Goal: Find specific page/section: Find specific page/section

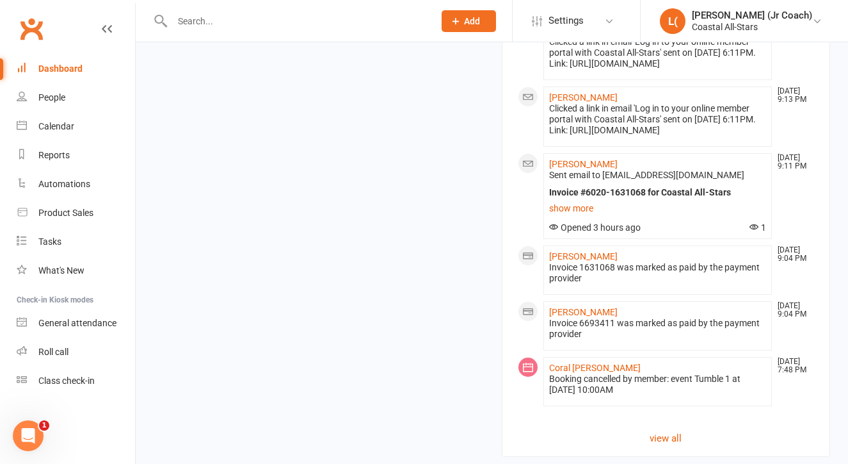
scroll to position [1461, 0]
click at [578, 163] on link "[PERSON_NAME]" at bounding box center [583, 162] width 69 height 10
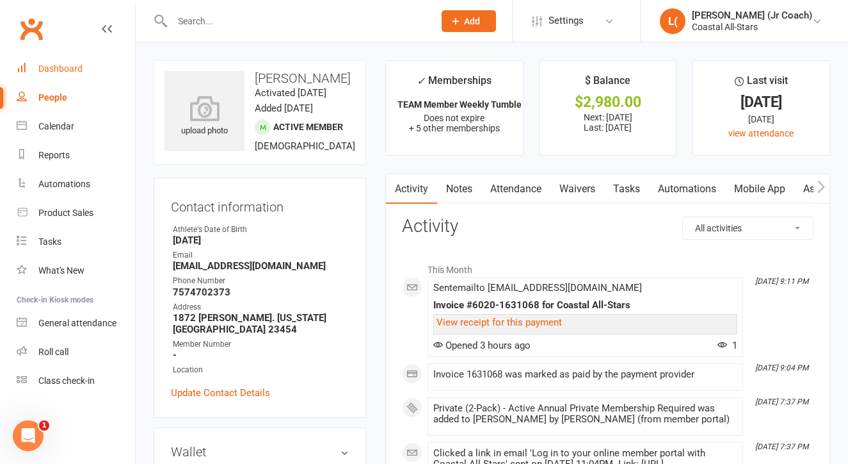
click at [42, 70] on div "Dashboard" at bounding box center [60, 68] width 44 height 10
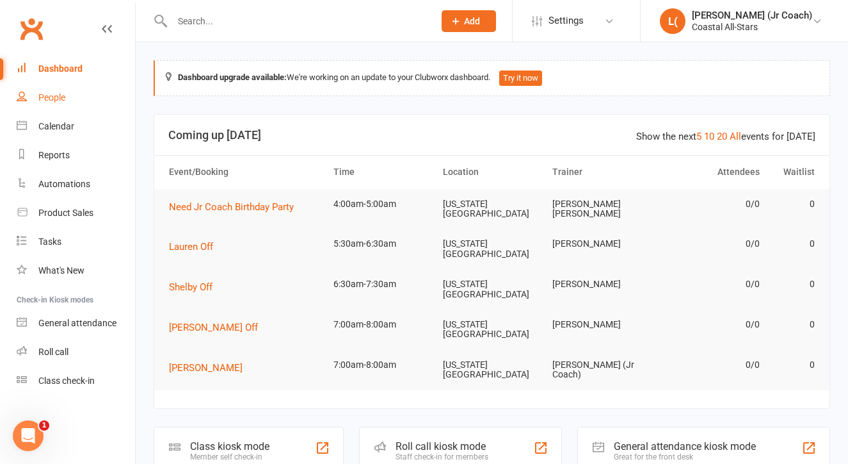
click at [55, 97] on div "People" at bounding box center [51, 97] width 27 height 10
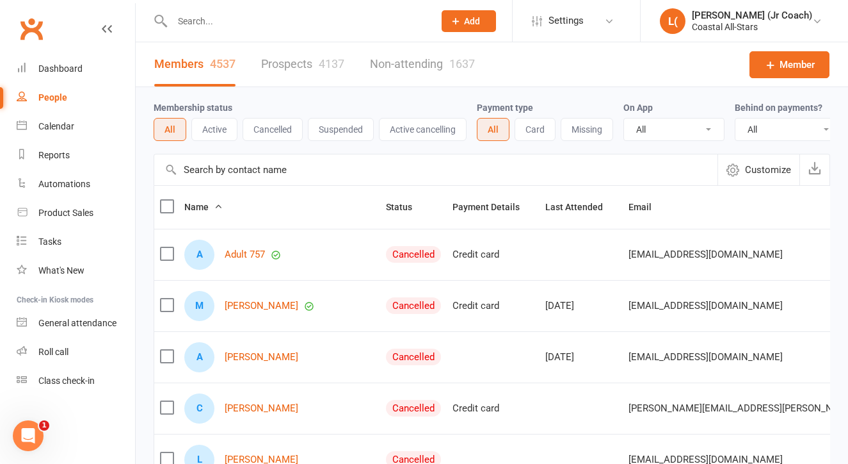
click at [242, 159] on input "text" at bounding box center [435, 169] width 563 height 31
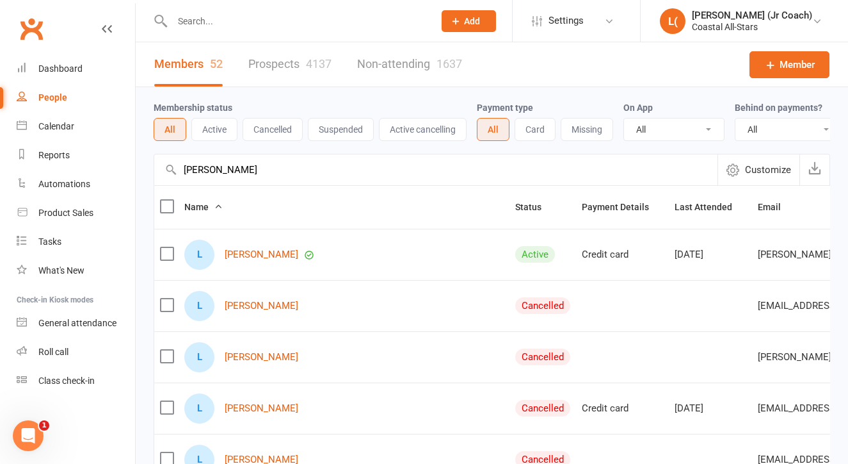
type input "[PERSON_NAME]"
drag, startPoint x: 242, startPoint y: 159, endPoint x: 262, endPoint y: 253, distance: 95.7
click at [262, 253] on link "[PERSON_NAME]" at bounding box center [262, 254] width 74 height 11
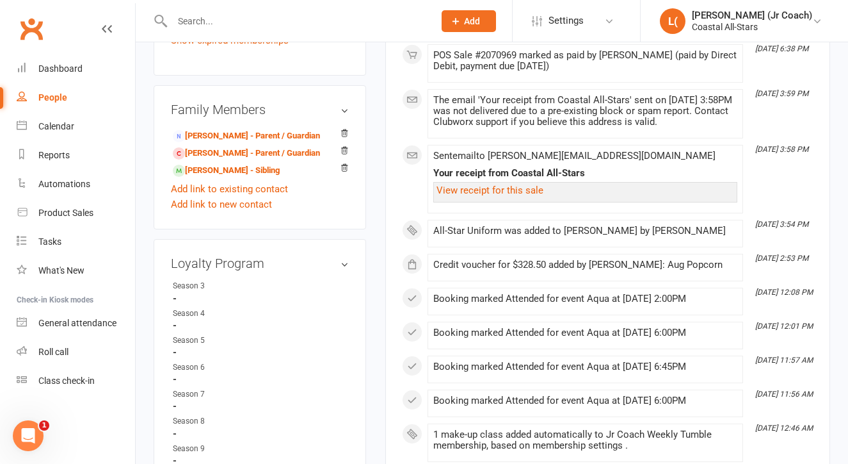
scroll to position [855, 0]
click at [294, 143] on link "[PERSON_NAME] - Parent / Guardian" at bounding box center [246, 135] width 147 height 13
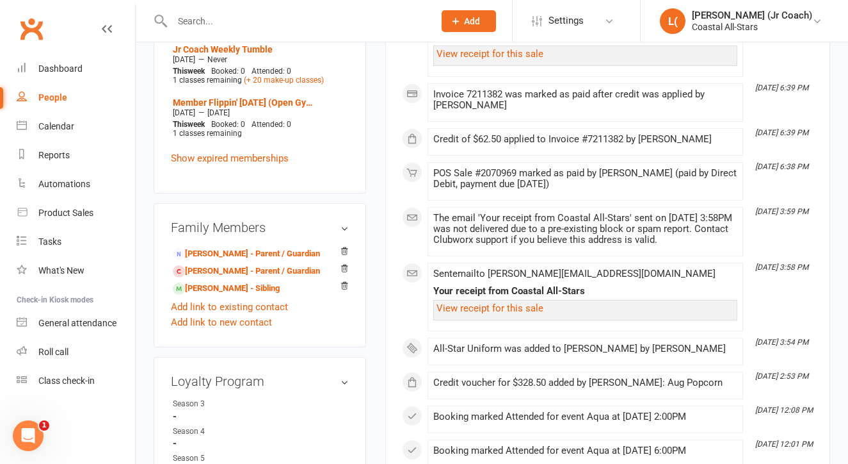
scroll to position [740, 0]
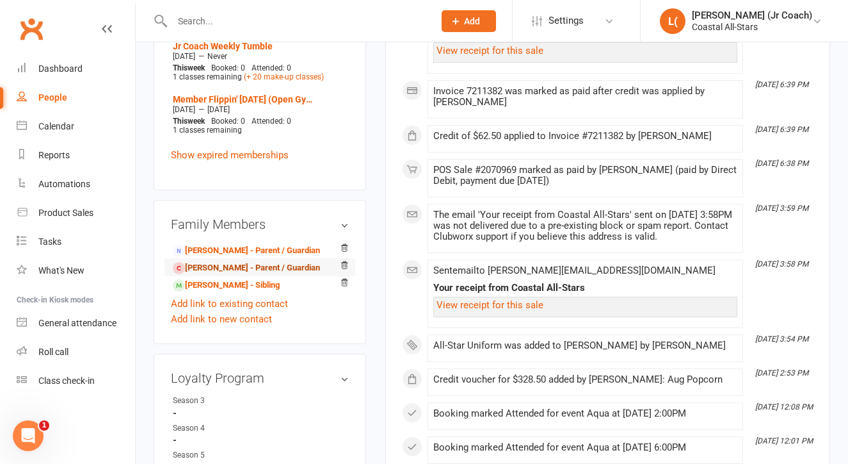
click at [257, 275] on link "[PERSON_NAME] - Parent / Guardian" at bounding box center [246, 267] width 147 height 13
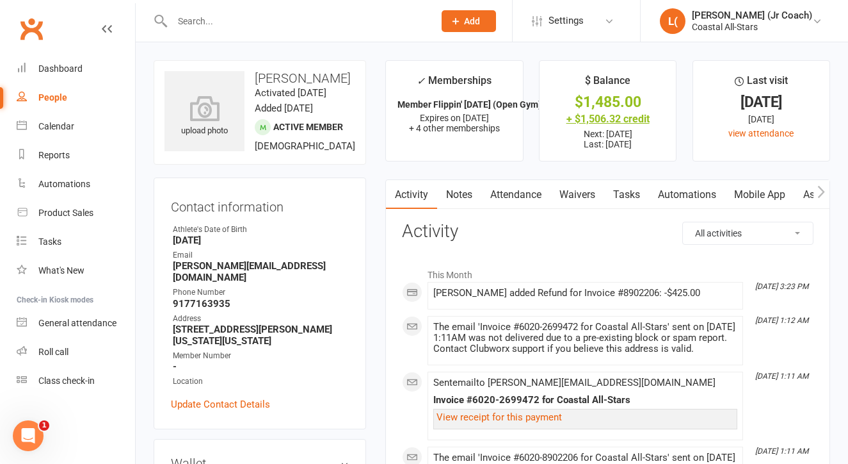
click at [603, 118] on div "+ $1,506.32 credit" at bounding box center [607, 118] width 113 height 13
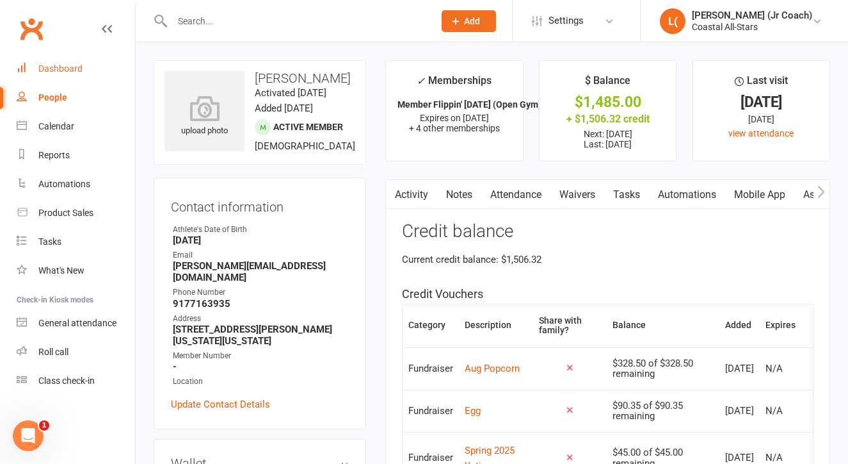
click at [86, 75] on link "Dashboard" at bounding box center [76, 68] width 118 height 29
